Goal: Task Accomplishment & Management: Use online tool/utility

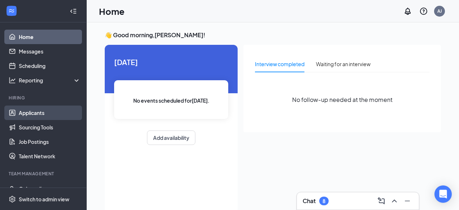
click at [37, 113] on link "Applicants" at bounding box center [50, 112] width 62 height 14
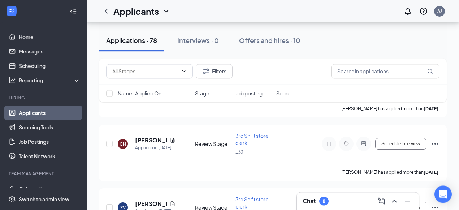
scroll to position [663, 0]
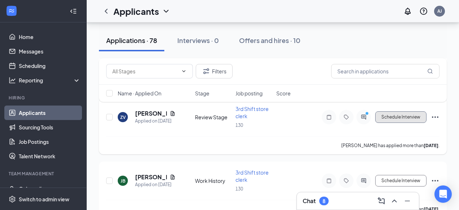
click at [416, 116] on button "Schedule Interview" at bounding box center [400, 117] width 51 height 12
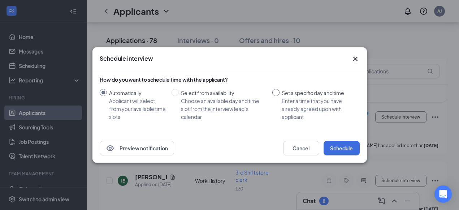
click at [276, 92] on input "Set a specific day and time Enter a time that you have already agreed upon with…" at bounding box center [275, 92] width 7 height 7
radio input "true"
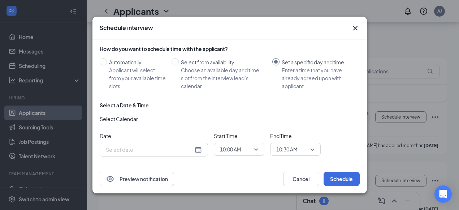
radio input "false"
click at [197, 149] on div "[DATE]" at bounding box center [154, 149] width 96 height 8
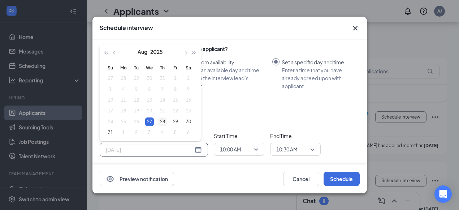
type input "[DATE]"
click at [162, 123] on div "28" at bounding box center [162, 121] width 9 height 9
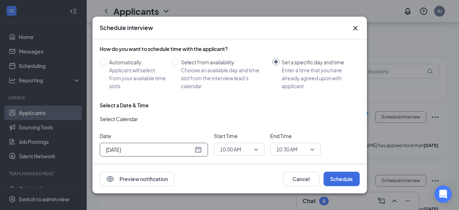
click at [257, 149] on span "10:00 AM" at bounding box center [239, 149] width 38 height 11
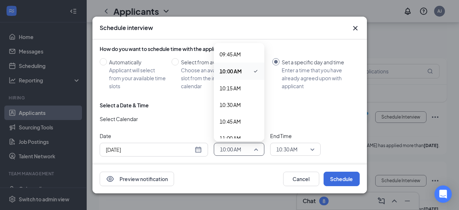
scroll to position [667, 0]
click at [237, 119] on span "11:00 AM" at bounding box center [229, 118] width 21 height 8
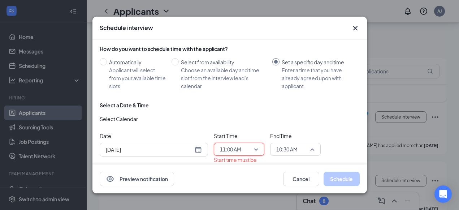
click at [312, 149] on span "10:30 AM" at bounding box center [295, 149] width 38 height 11
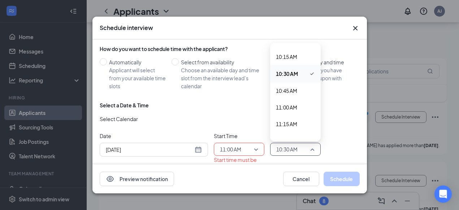
scroll to position [681, 0]
click at [290, 120] on span "11:15 AM" at bounding box center [286, 121] width 21 height 8
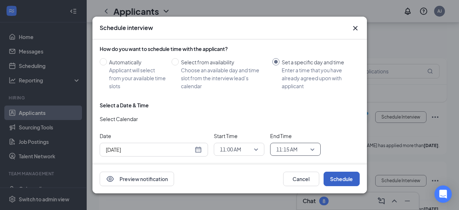
click at [345, 182] on button "Schedule" at bounding box center [341, 178] width 36 height 14
